Goal: Transaction & Acquisition: Book appointment/travel/reservation

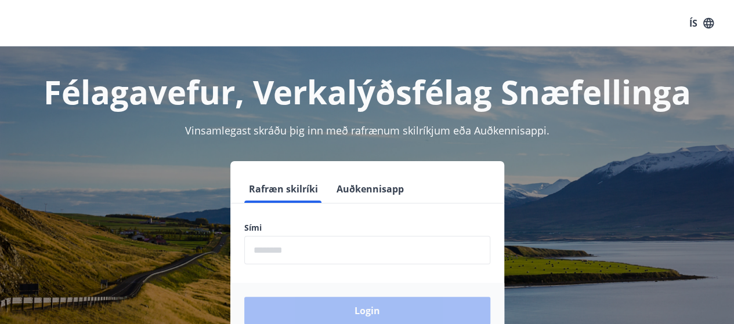
click at [269, 252] on input "phone" at bounding box center [367, 250] width 246 height 28
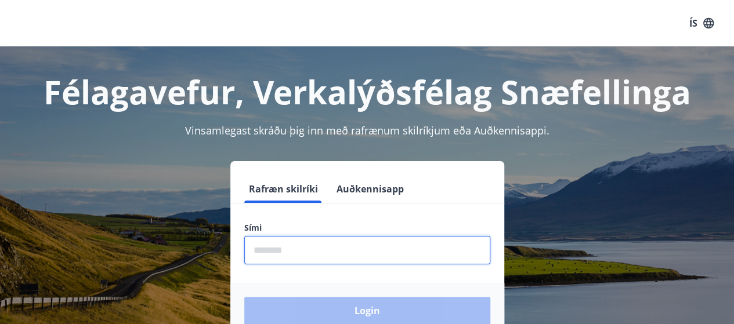
type input "********"
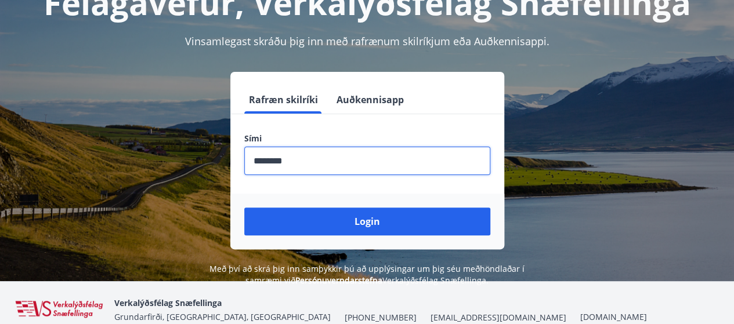
scroll to position [116, 0]
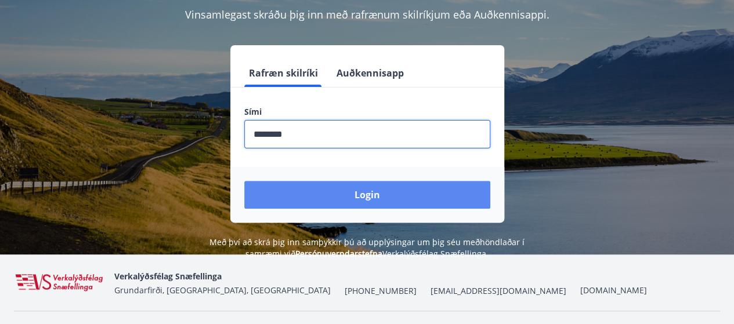
click at [358, 193] on button "Login" at bounding box center [367, 195] width 246 height 28
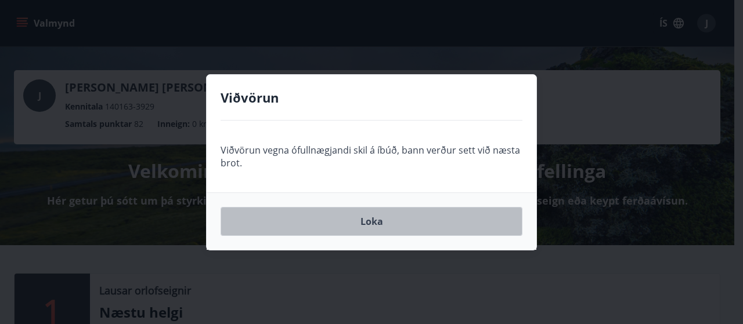
click at [368, 222] on button "Loka" at bounding box center [372, 221] width 302 height 29
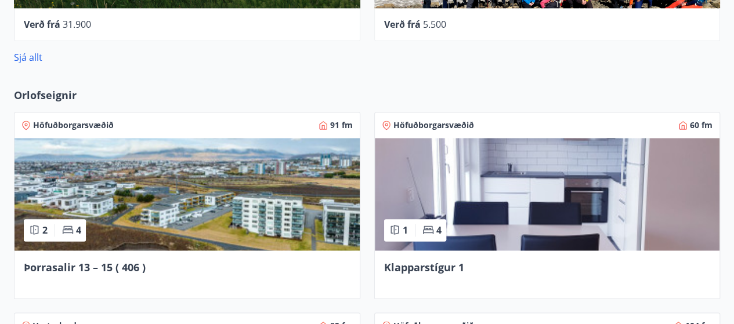
scroll to position [812, 0]
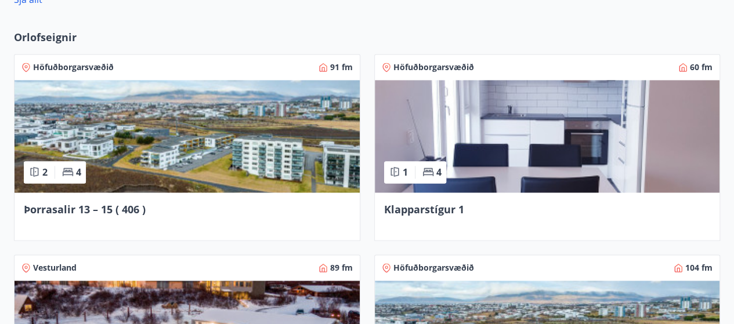
click at [156, 161] on img at bounding box center [187, 136] width 345 height 113
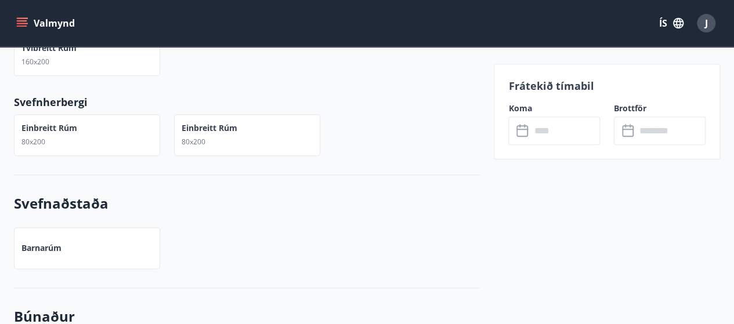
scroll to position [638, 0]
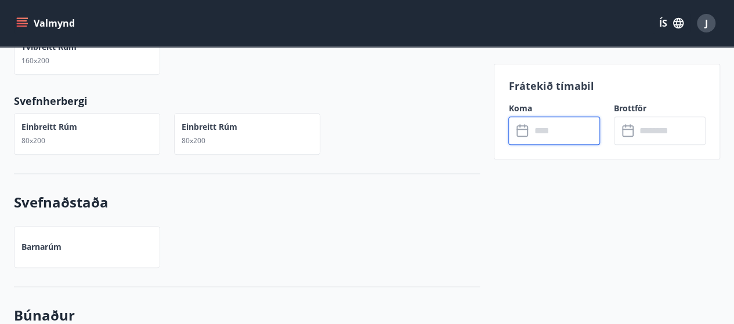
click at [545, 132] on input "text" at bounding box center [565, 131] width 70 height 28
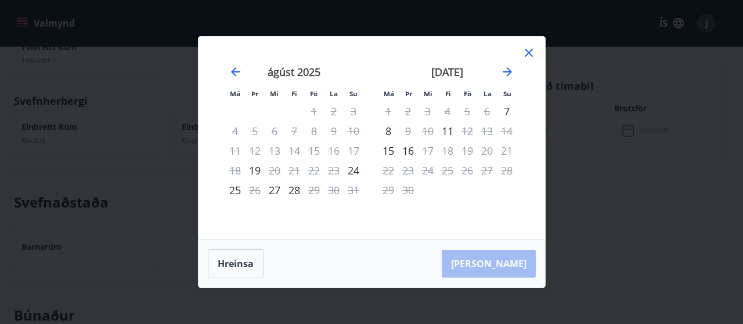
click at [530, 55] on icon at bounding box center [529, 53] width 8 height 8
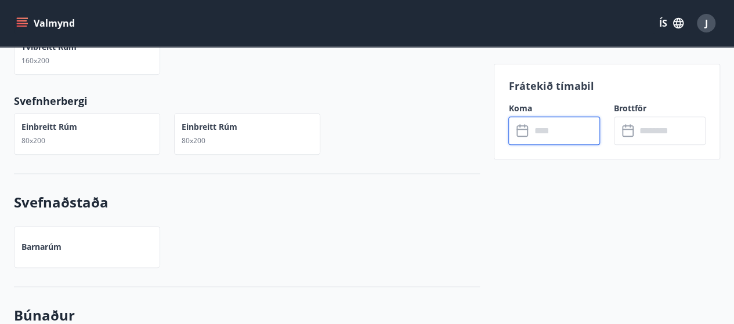
click at [550, 133] on input "text" at bounding box center [565, 131] width 70 height 28
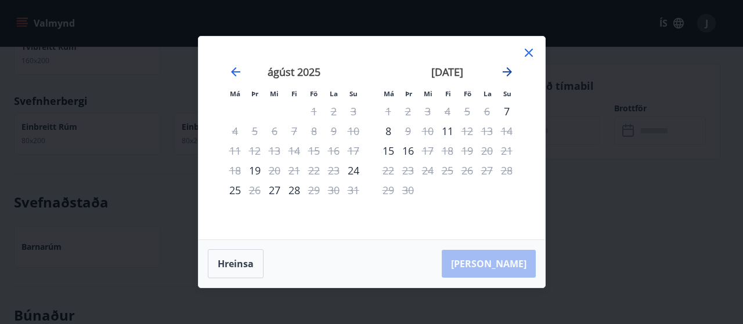
click at [508, 68] on icon "Move forward to switch to the next month." at bounding box center [507, 72] width 14 height 14
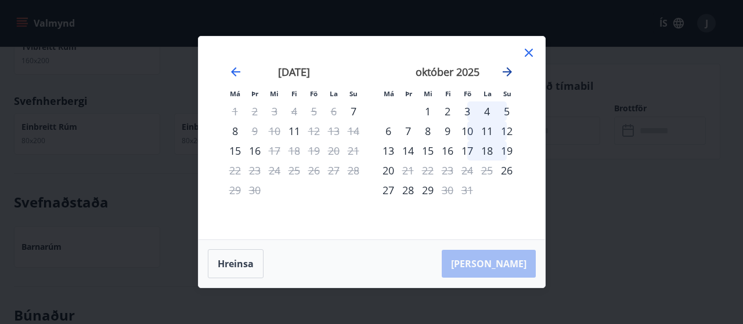
click at [508, 68] on icon "Move forward to switch to the next month." at bounding box center [507, 72] width 14 height 14
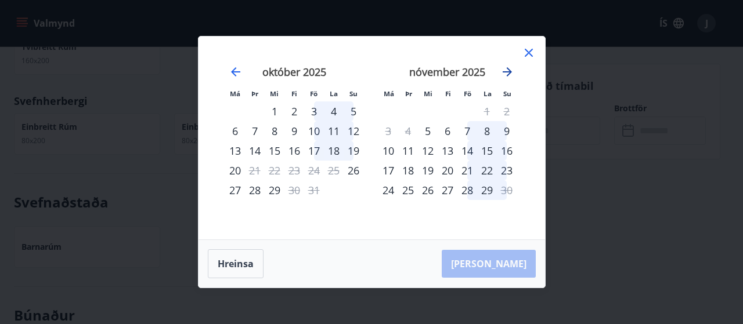
click at [508, 68] on icon "Move forward to switch to the next month." at bounding box center [507, 72] width 14 height 14
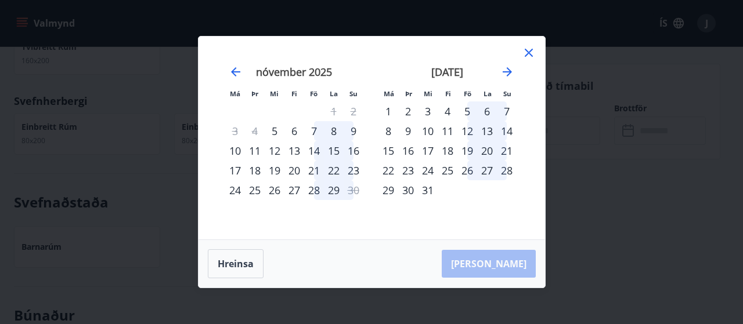
click at [389, 170] on div "22" at bounding box center [388, 171] width 20 height 20
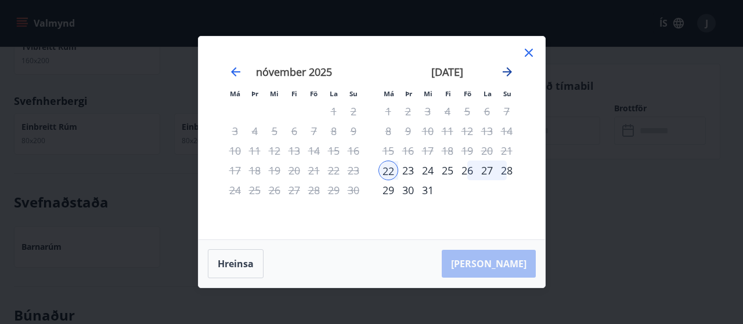
click at [509, 71] on icon "Move forward to switch to the next month." at bounding box center [507, 71] width 9 height 9
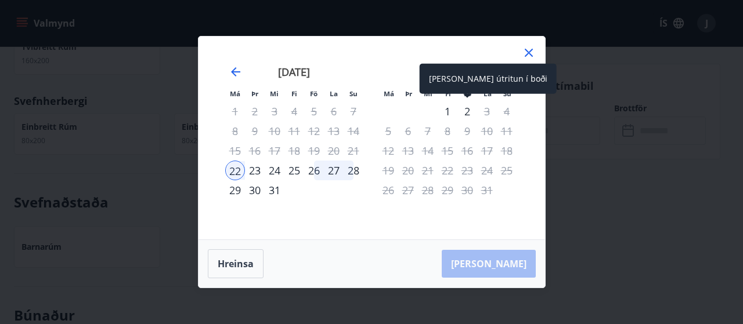
click at [468, 109] on div "2" at bounding box center [467, 112] width 20 height 20
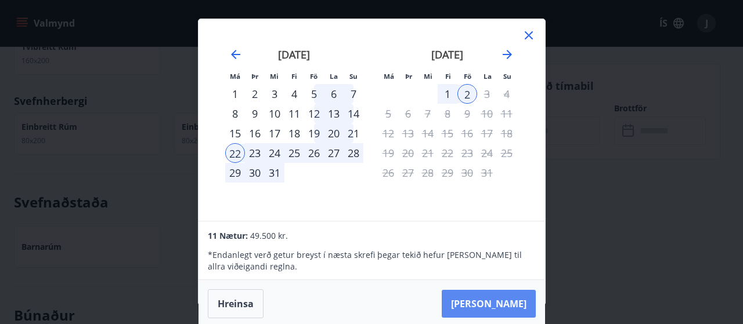
click at [507, 295] on button "Taka Frá" at bounding box center [489, 304] width 94 height 28
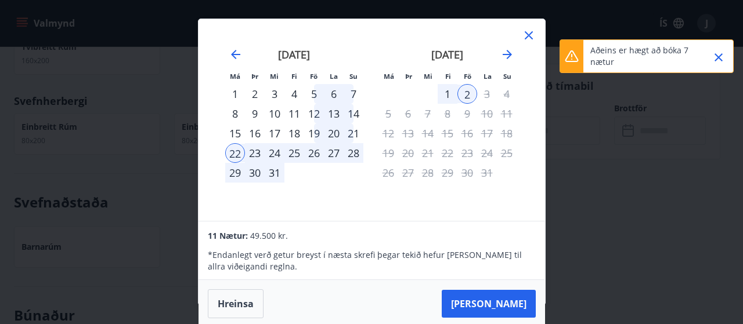
click at [717, 54] on icon "Close" at bounding box center [718, 57] width 14 height 14
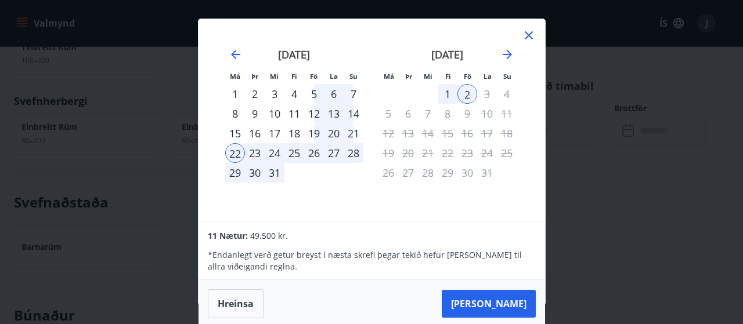
click at [352, 150] on div "28" at bounding box center [354, 153] width 20 height 20
click at [527, 36] on icon at bounding box center [529, 35] width 8 height 8
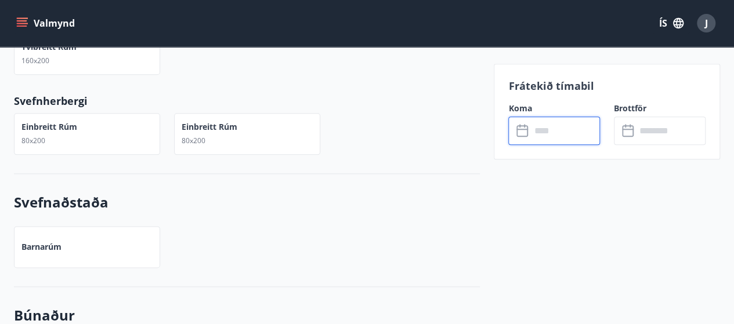
click at [549, 131] on input "text" at bounding box center [565, 131] width 70 height 28
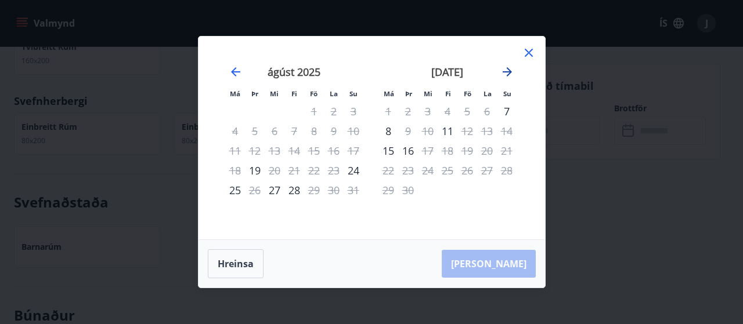
click at [508, 69] on icon "Move forward to switch to the next month." at bounding box center [507, 72] width 14 height 14
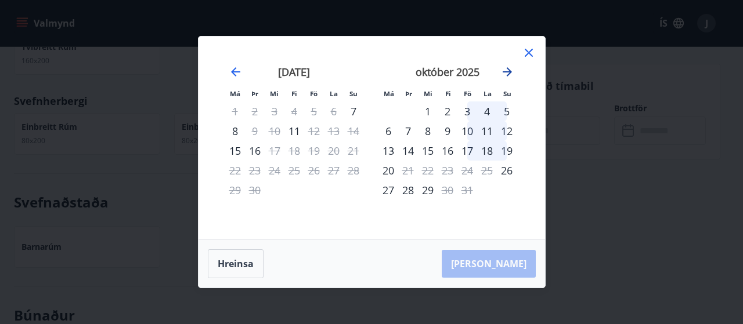
click at [506, 69] on icon "Move forward to switch to the next month." at bounding box center [507, 72] width 14 height 14
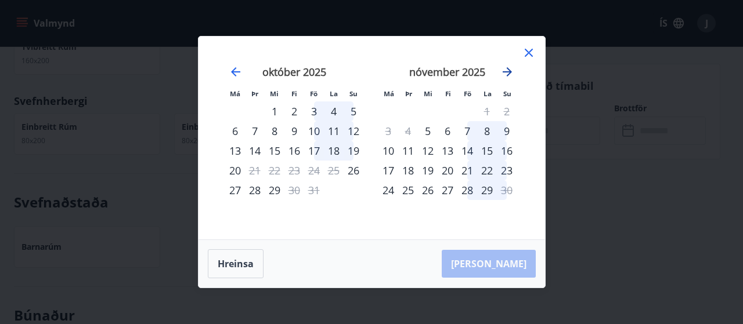
click at [506, 69] on icon "Move forward to switch to the next month." at bounding box center [507, 72] width 14 height 14
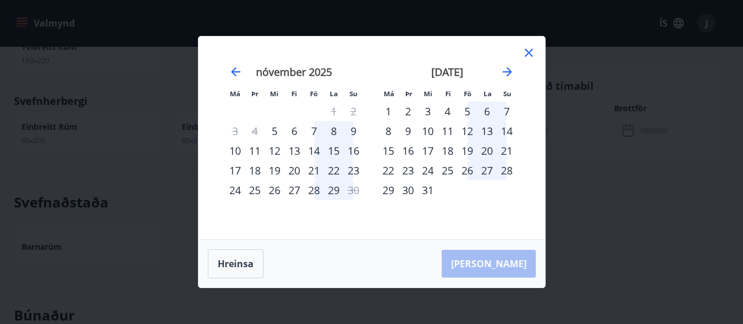
click at [389, 172] on div "22" at bounding box center [388, 171] width 20 height 20
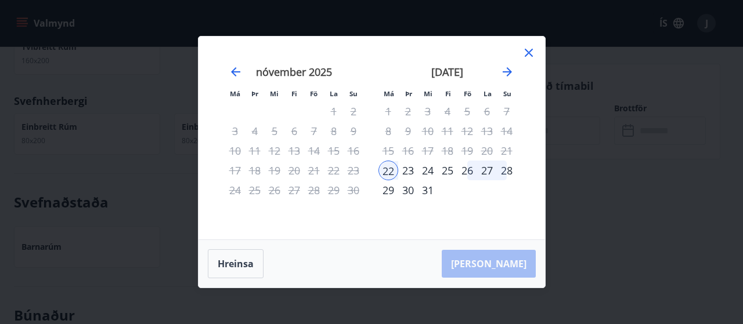
click at [389, 193] on div "29" at bounding box center [388, 190] width 20 height 20
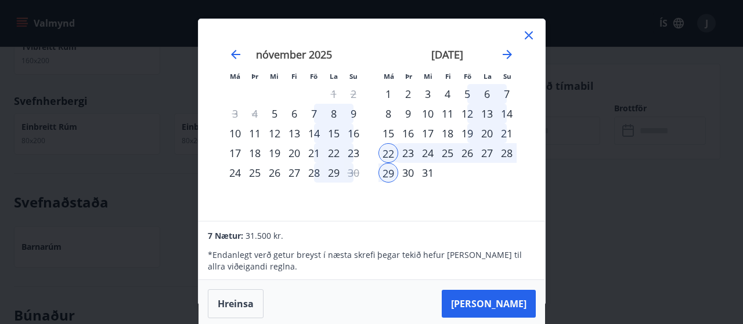
drag, startPoint x: 515, startPoint y: 303, endPoint x: 514, endPoint y: 293, distance: 10.5
click at [515, 301] on button "Taka Frá" at bounding box center [489, 304] width 94 height 28
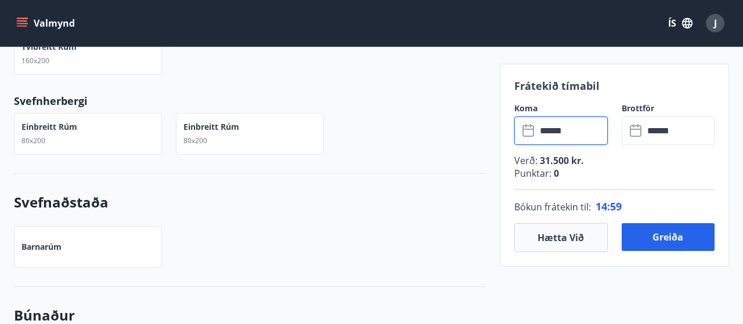
type input "******"
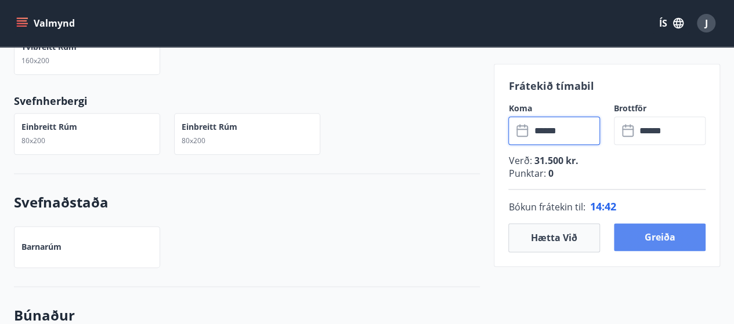
click at [670, 236] on button "Greiða" at bounding box center [660, 237] width 92 height 28
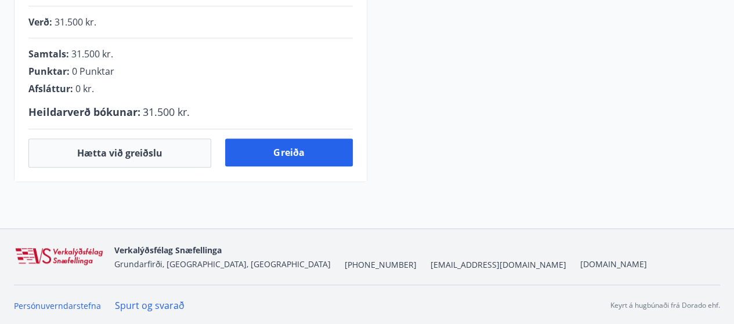
scroll to position [427, 0]
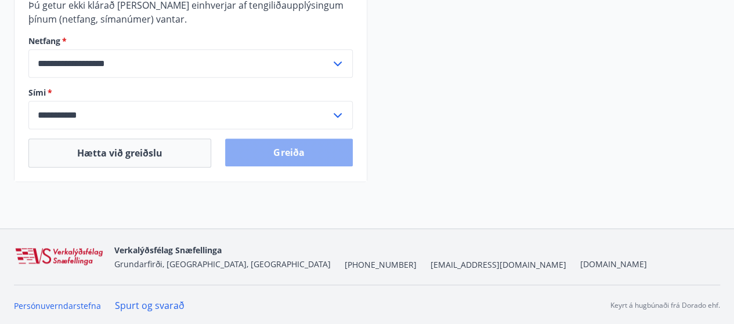
click at [289, 149] on button "Greiða" at bounding box center [288, 153] width 127 height 28
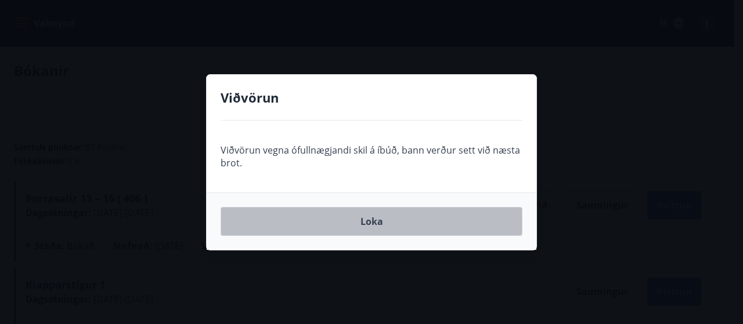
click at [373, 222] on button "Loka" at bounding box center [372, 221] width 302 height 29
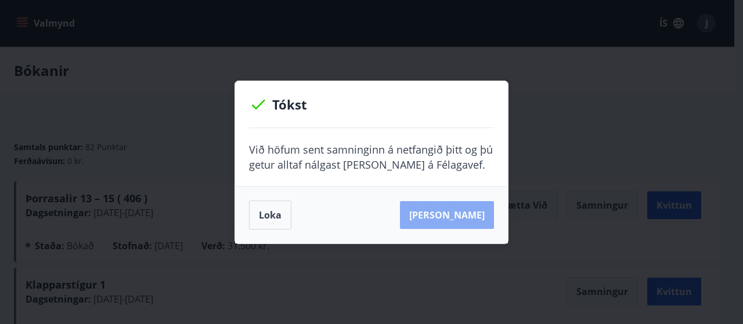
click at [467, 215] on button "Sjá samning" at bounding box center [447, 215] width 94 height 28
click at [460, 215] on button "Sjá samning" at bounding box center [447, 215] width 94 height 28
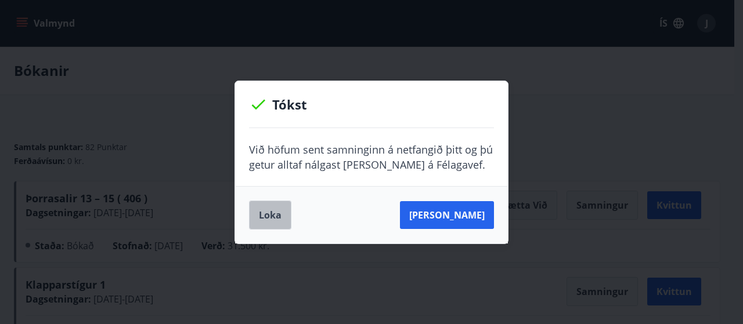
click at [261, 211] on button "Loka" at bounding box center [270, 215] width 42 height 29
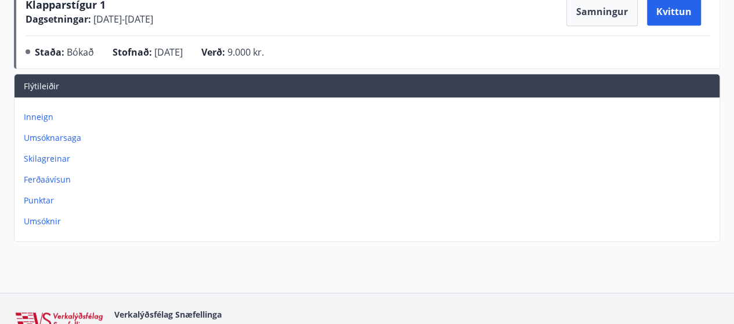
scroll to position [344, 0]
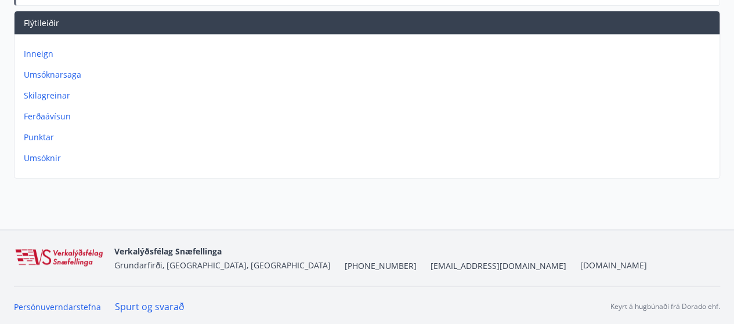
click at [60, 73] on p "Umsóknarsaga" at bounding box center [369, 75] width 691 height 12
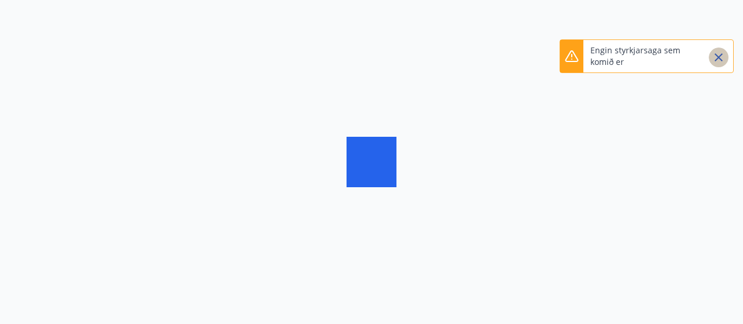
click at [720, 59] on icon "Close" at bounding box center [718, 57] width 8 height 8
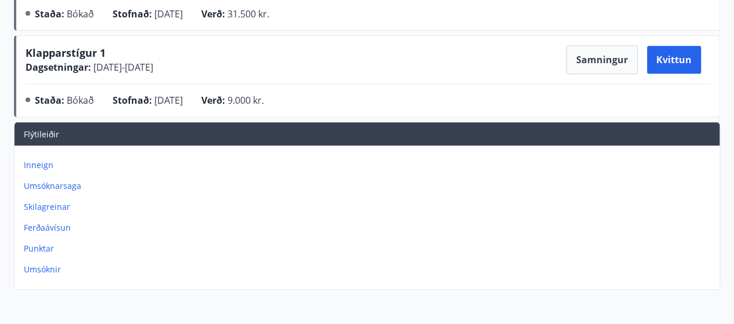
scroll to position [344, 0]
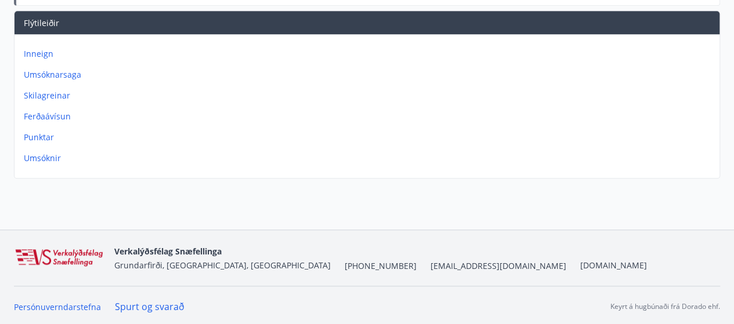
click at [43, 113] on p "Ferðaávísun" at bounding box center [369, 117] width 691 height 12
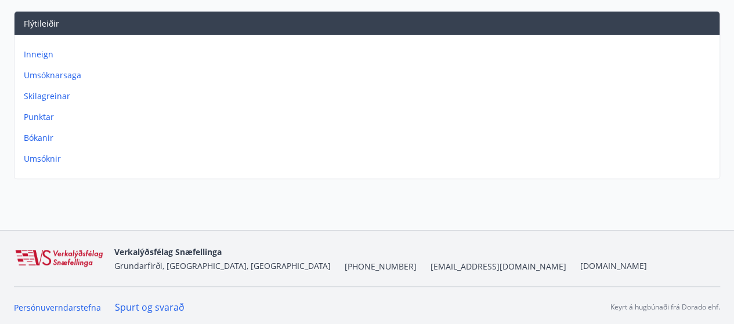
scroll to position [172, 0]
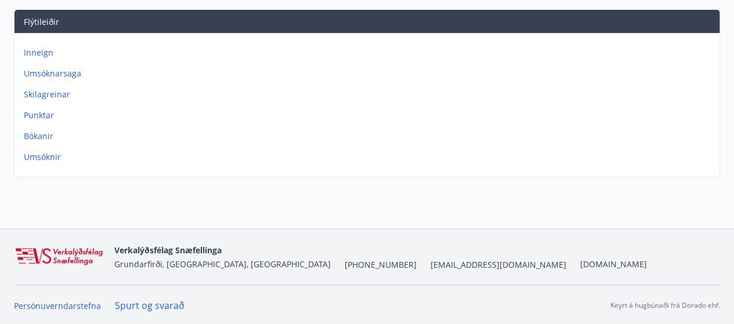
click at [50, 158] on p "Umsóknir" at bounding box center [369, 157] width 691 height 12
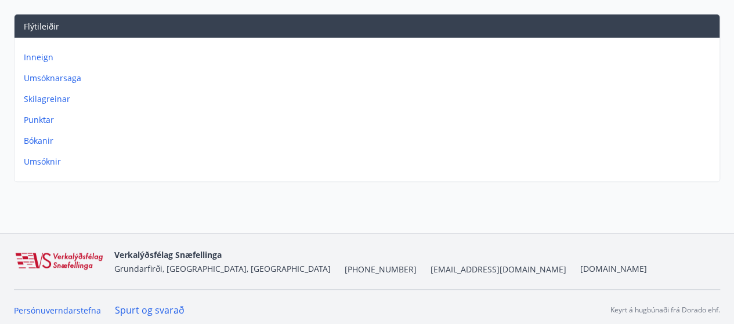
scroll to position [172, 0]
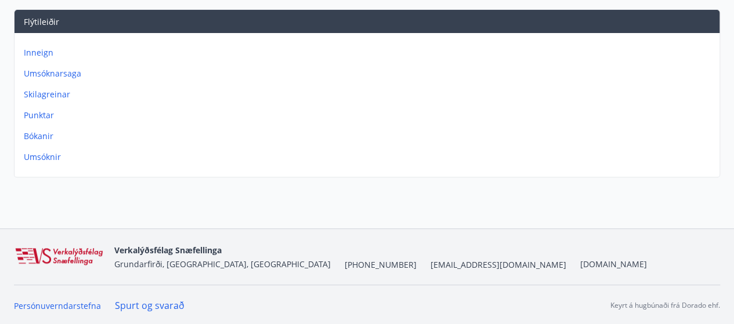
click at [39, 52] on p "Inneign" at bounding box center [369, 53] width 691 height 12
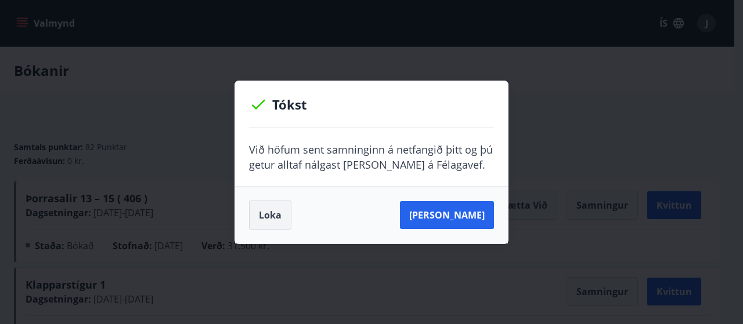
click at [263, 214] on button "Loka" at bounding box center [270, 215] width 42 height 29
click at [266, 219] on button "Loka" at bounding box center [270, 215] width 42 height 29
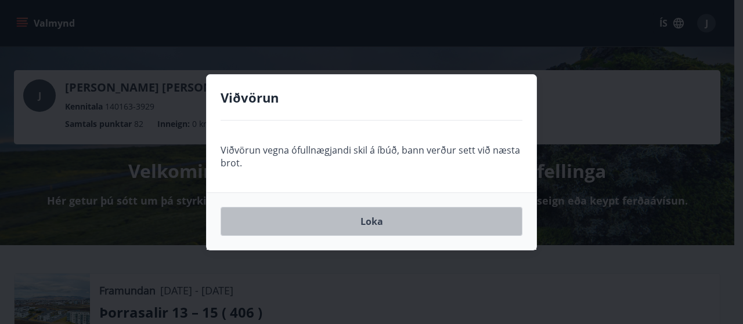
click at [369, 220] on button "Loka" at bounding box center [372, 221] width 302 height 29
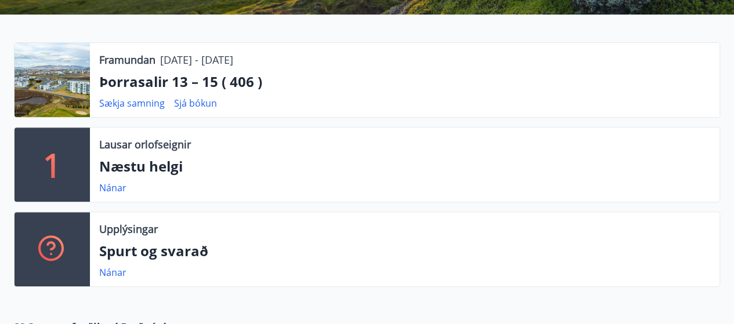
scroll to position [232, 0]
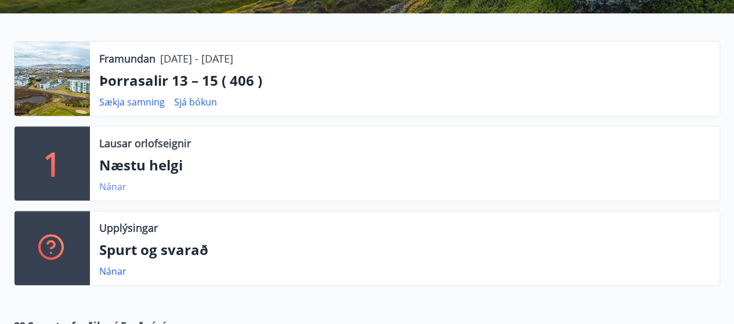
click at [113, 185] on link "Nánar" at bounding box center [112, 186] width 27 height 13
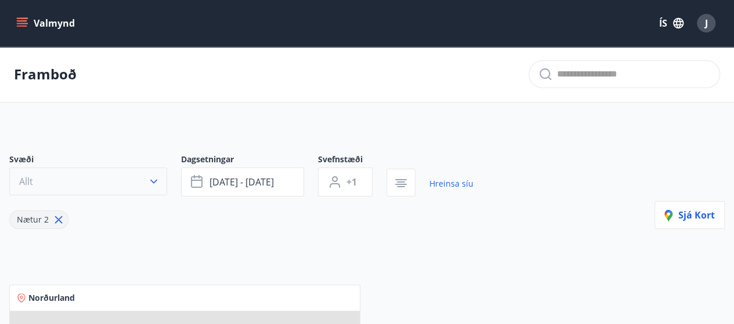
click at [156, 182] on icon "button" at bounding box center [154, 182] width 12 height 12
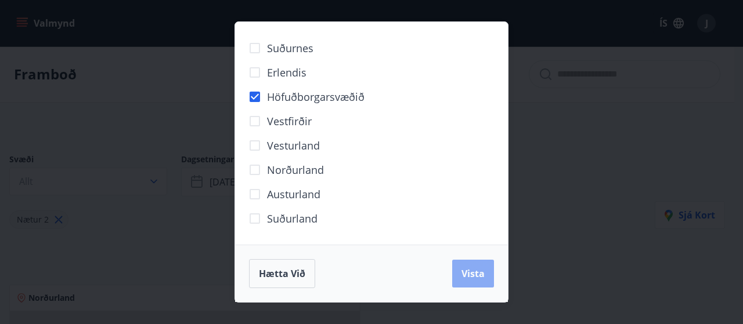
click at [469, 271] on span "Vista" at bounding box center [472, 274] width 23 height 13
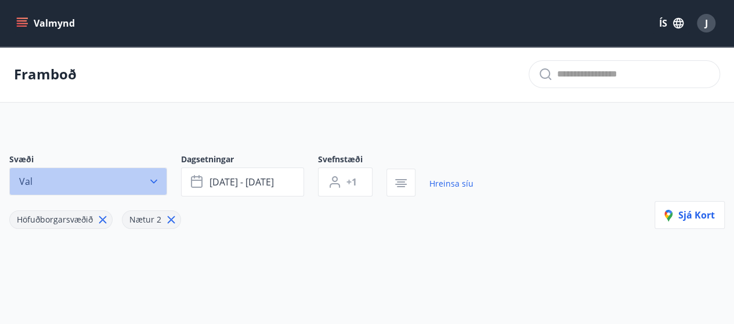
click at [151, 178] on icon "button" at bounding box center [154, 182] width 12 height 12
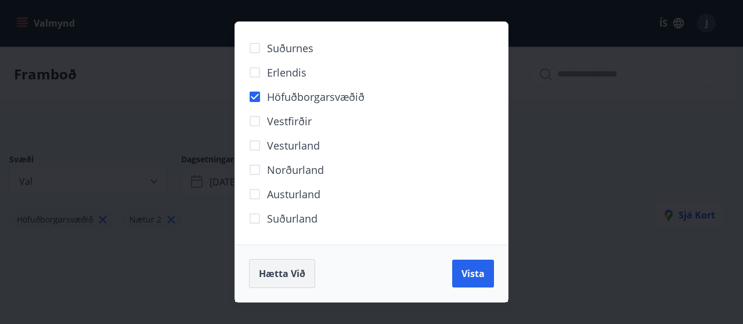
click at [270, 278] on span "Hætta við" at bounding box center [282, 274] width 46 height 13
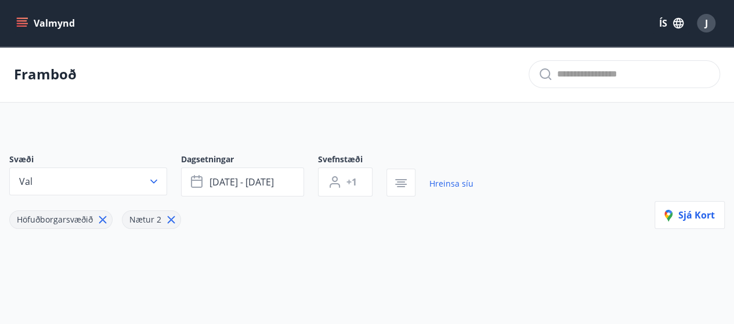
click at [21, 19] on icon "menu" at bounding box center [22, 23] width 12 height 12
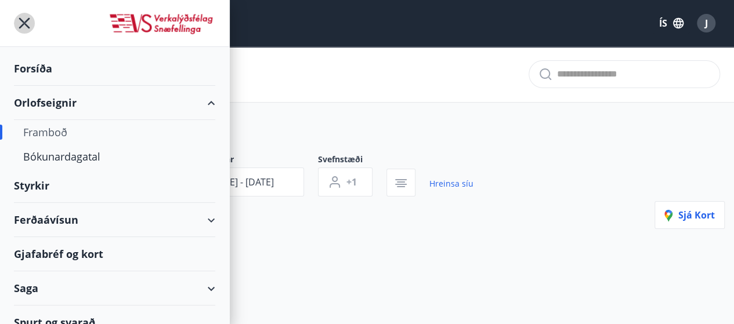
click at [29, 23] on icon "menu" at bounding box center [24, 23] width 21 height 21
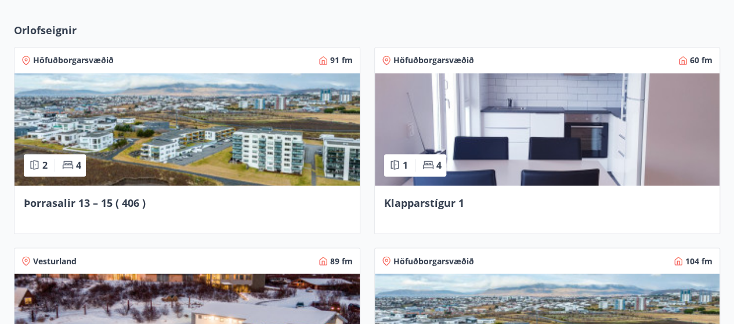
scroll to position [928, 0]
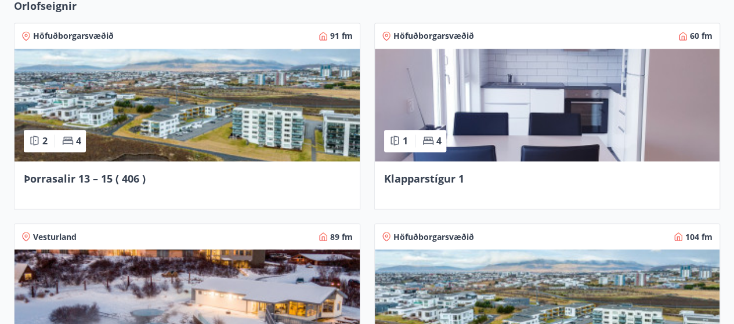
click at [78, 176] on span "Þorrasalir 13 – 15 ( 406 )" at bounding box center [85, 178] width 122 height 14
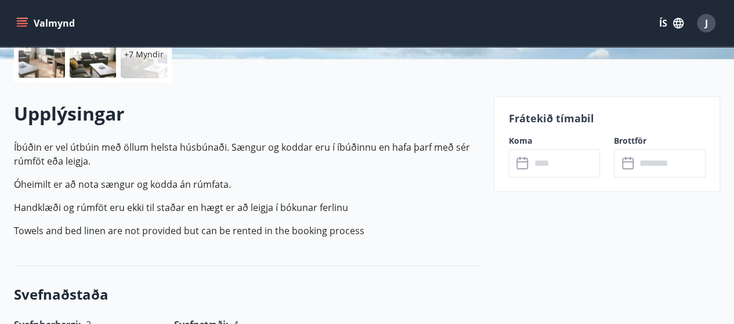
scroll to position [290, 0]
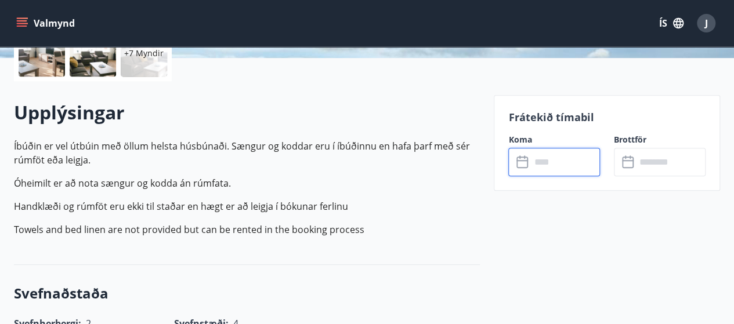
click at [551, 164] on input "text" at bounding box center [565, 162] width 70 height 28
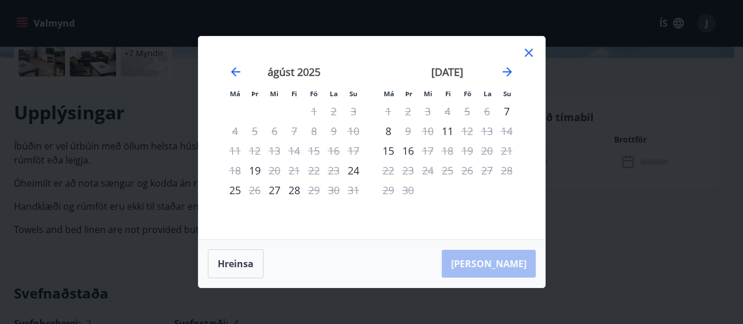
click at [531, 52] on icon at bounding box center [529, 53] width 14 height 14
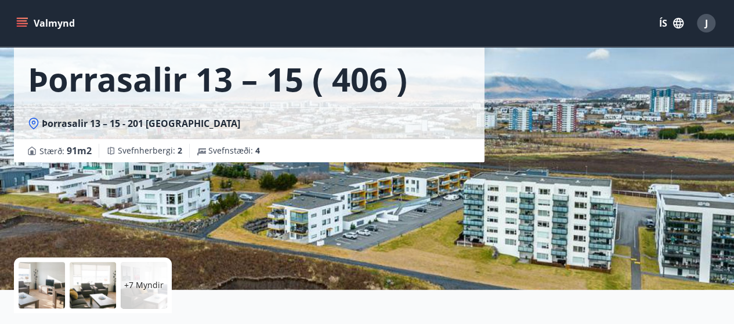
scroll to position [0, 0]
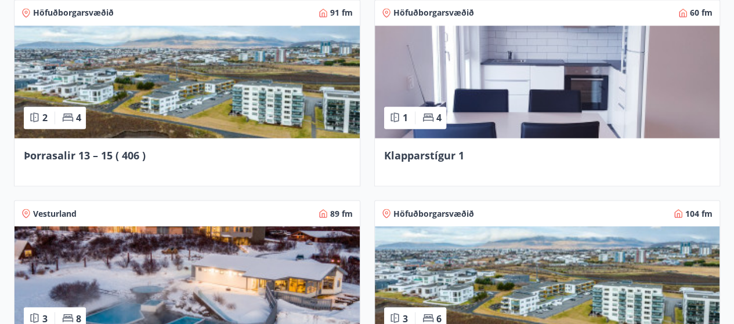
scroll to position [992, 0]
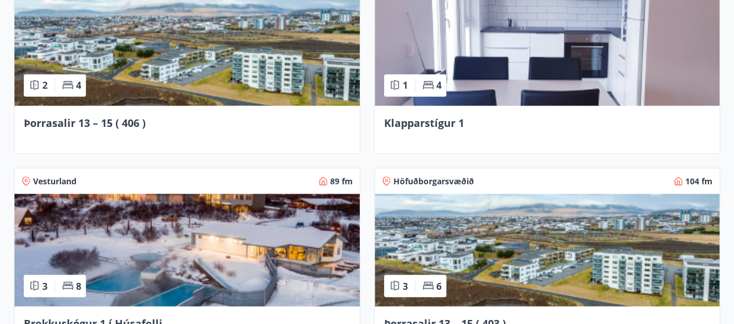
click at [435, 125] on span "Klapparstígur 1" at bounding box center [424, 122] width 80 height 14
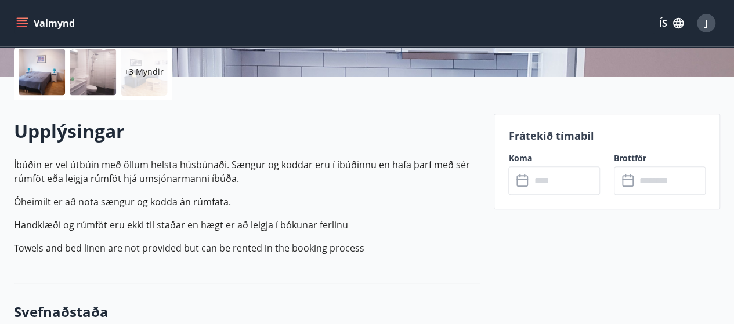
scroll to position [290, 0]
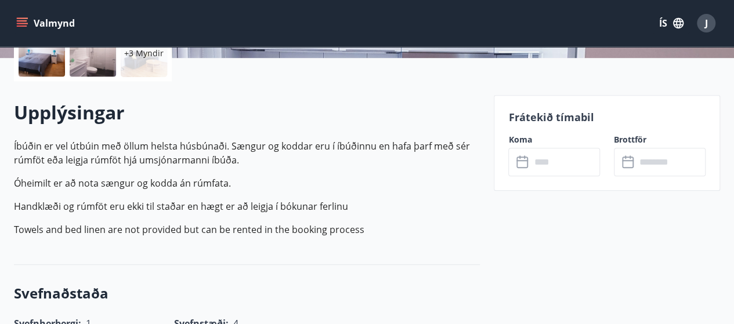
click at [542, 162] on input "text" at bounding box center [565, 162] width 70 height 28
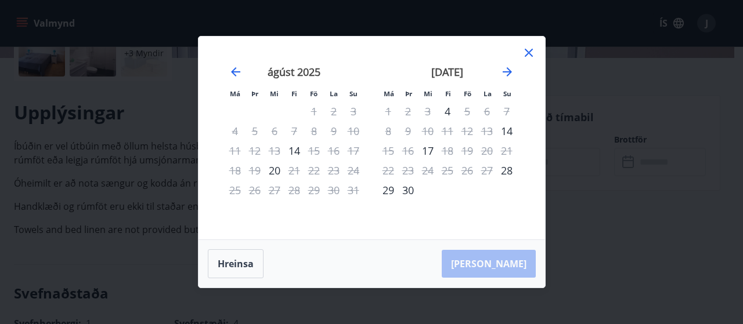
click at [527, 52] on icon at bounding box center [529, 53] width 8 height 8
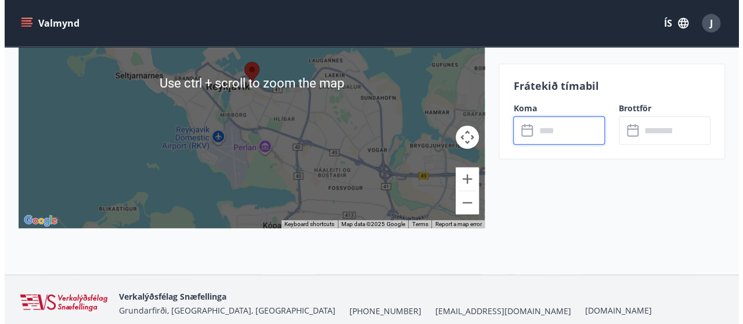
scroll to position [1741, 0]
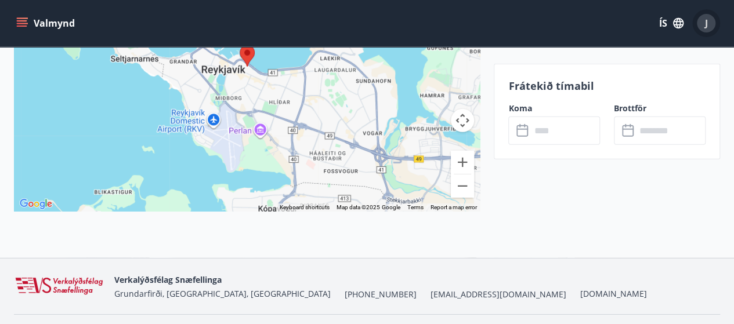
click at [705, 25] on span "J" at bounding box center [706, 23] width 3 height 13
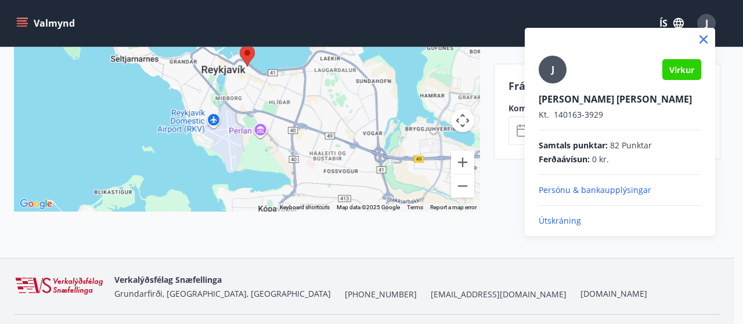
click at [557, 221] on p "Útskráning" at bounding box center [620, 221] width 162 height 12
